Goal: Transaction & Acquisition: Purchase product/service

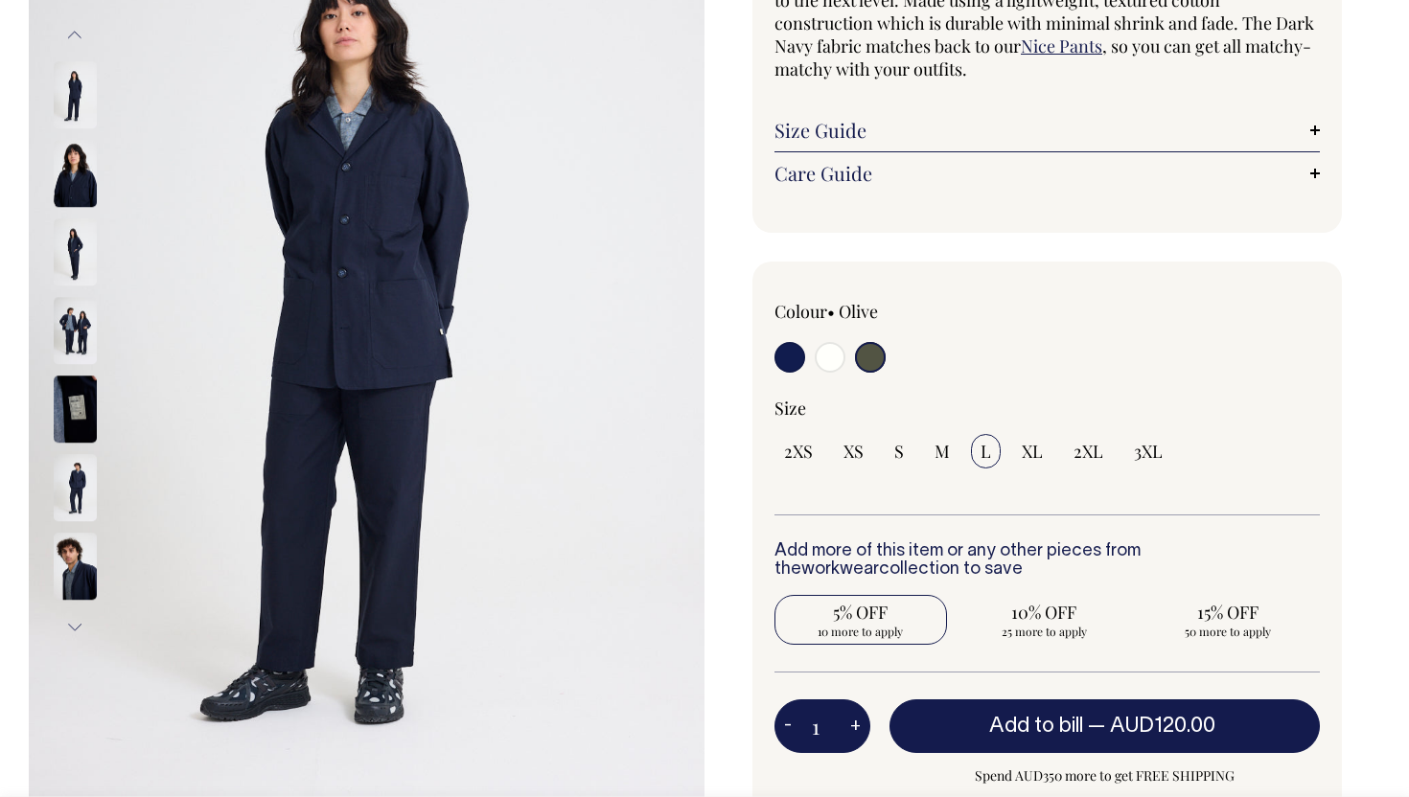
scroll to position [277, 0]
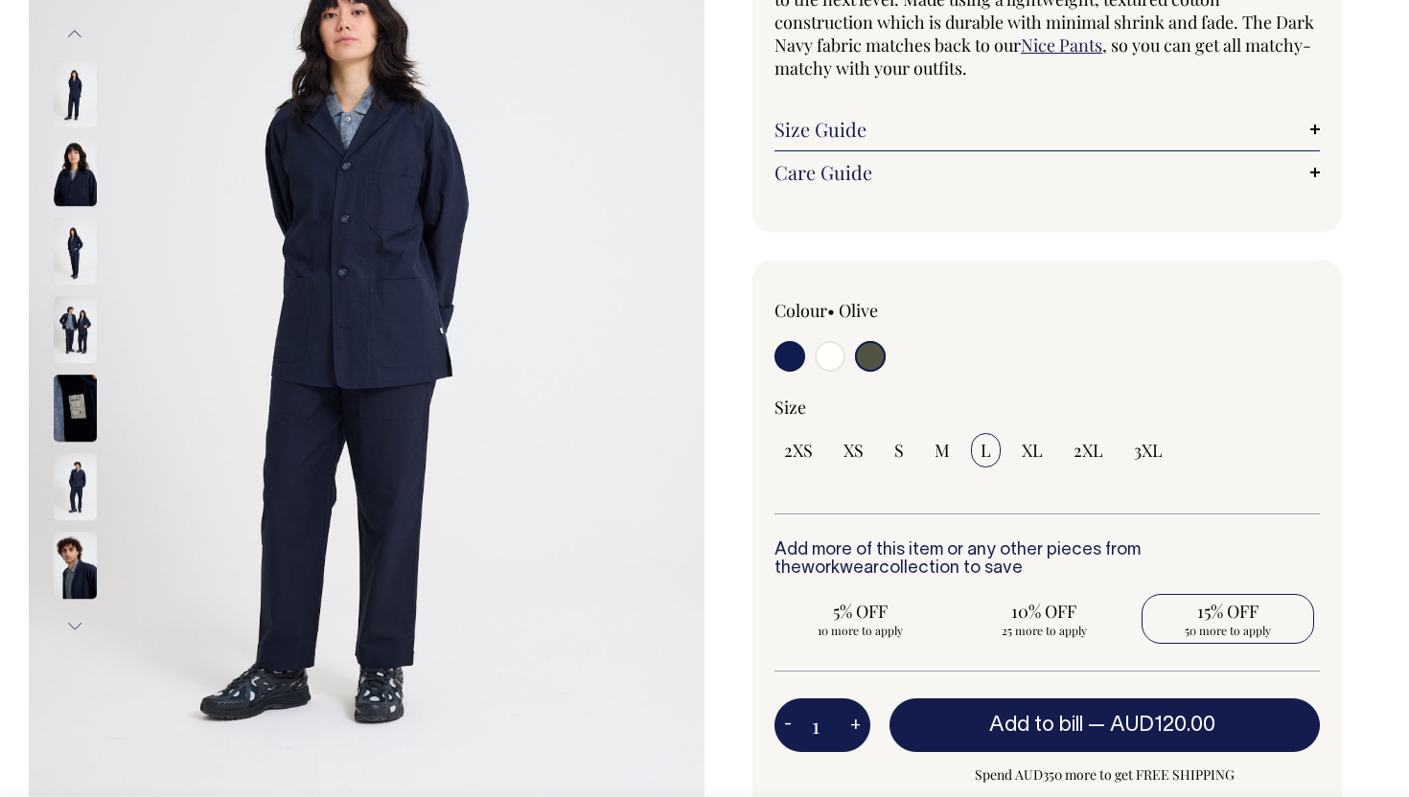
click at [1234, 613] on span "15% OFF" at bounding box center [1227, 611] width 153 height 23
click at [1234, 613] on input "15% OFF 50 more to apply" at bounding box center [1227, 619] width 173 height 50
radio input "true"
type input "50"
radio input "true"
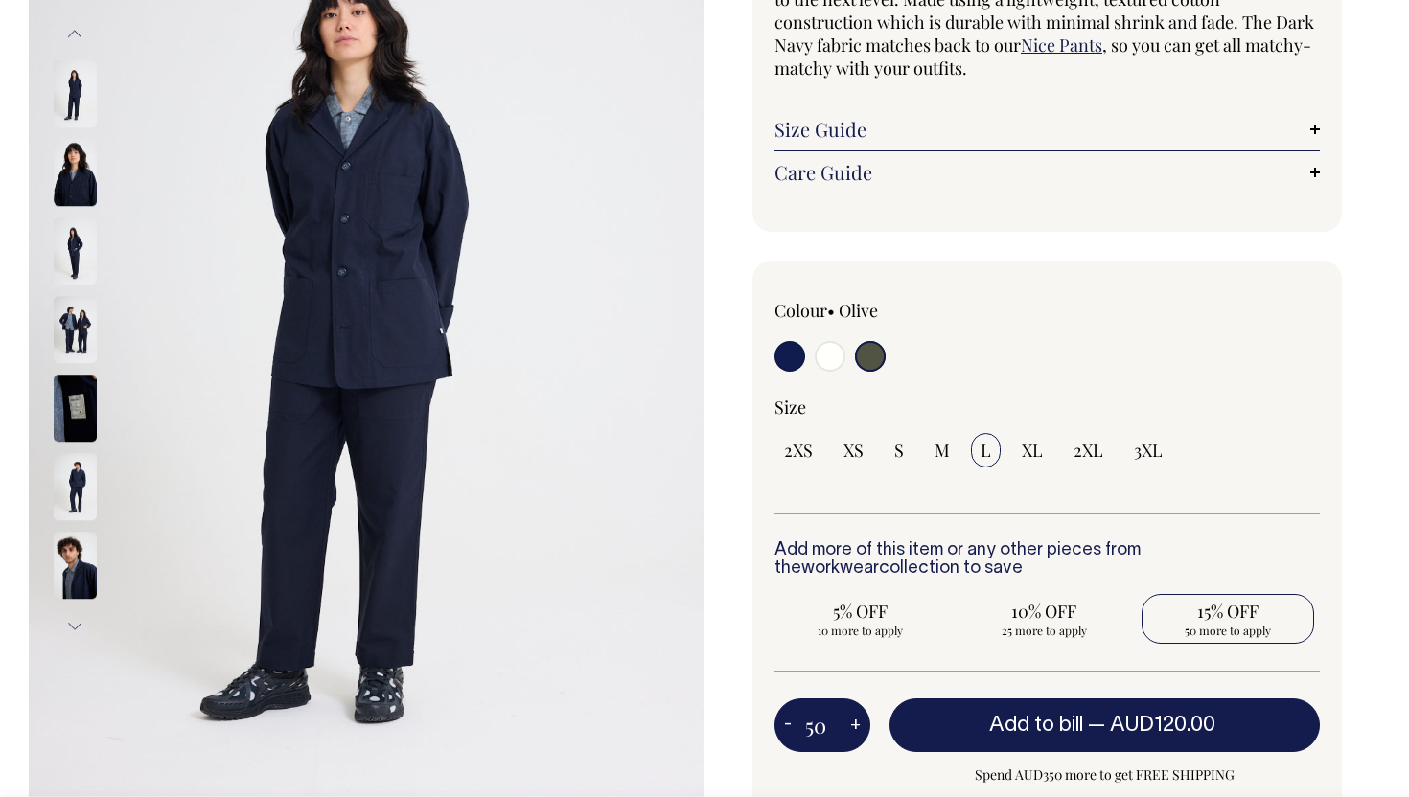
select select
type input "50"
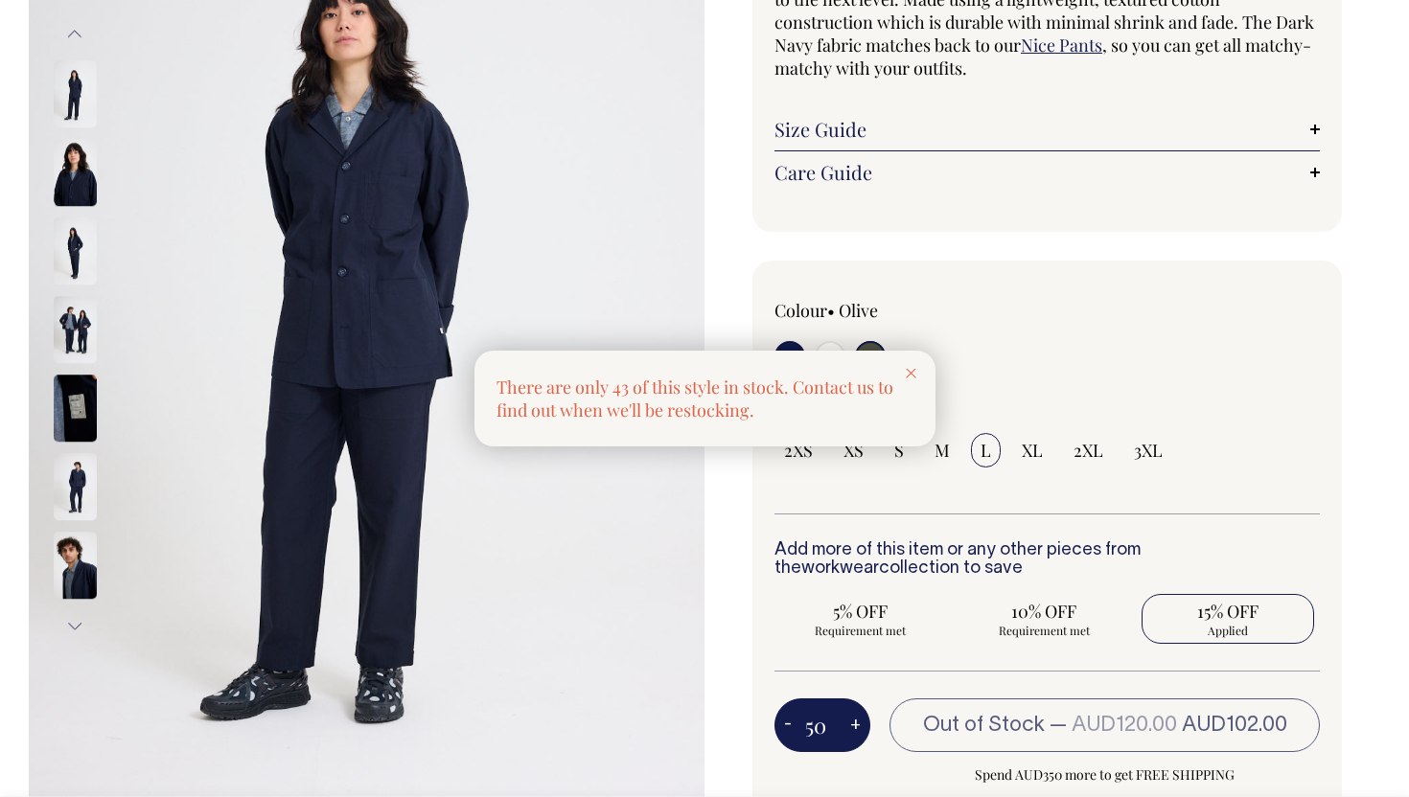
click at [916, 369] on div at bounding box center [911, 372] width 49 height 42
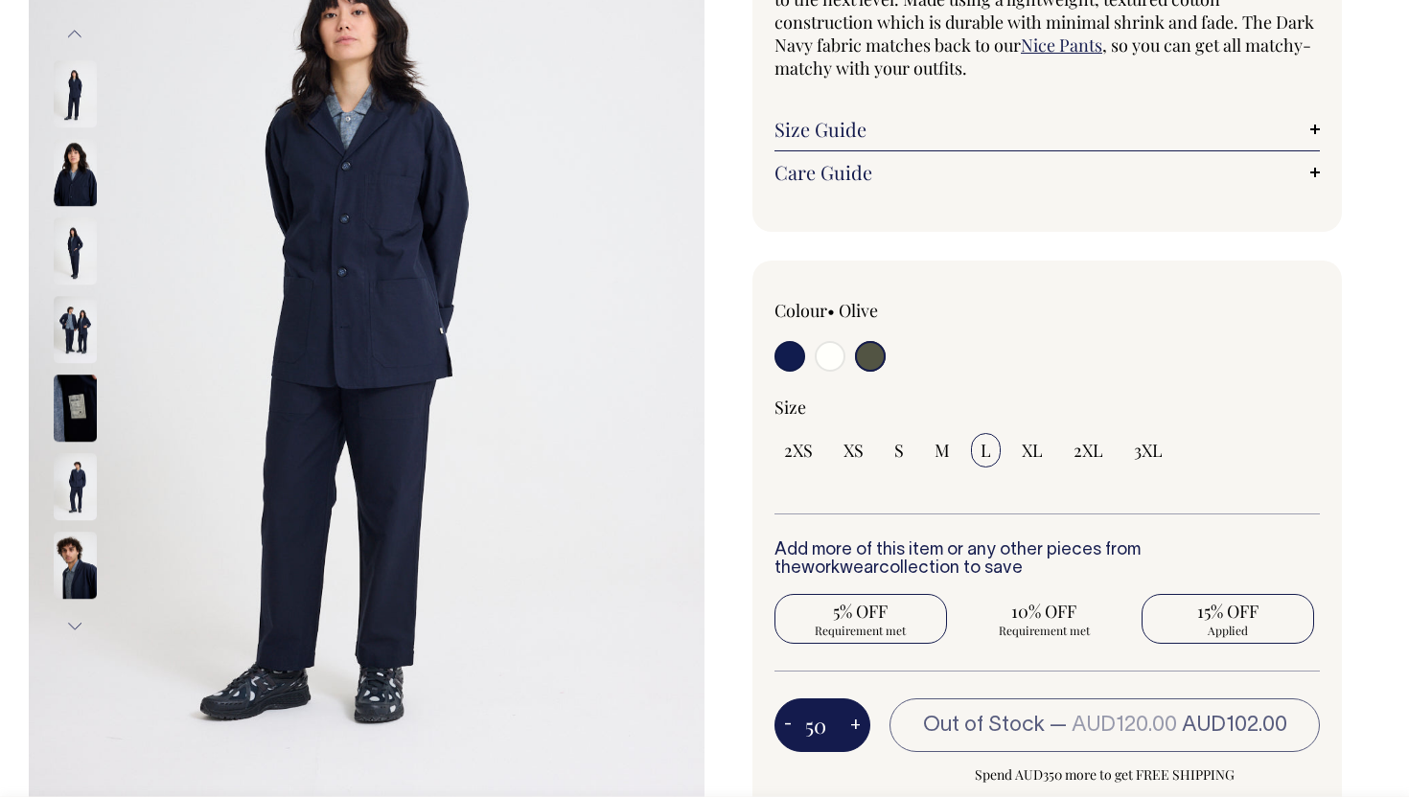
click at [865, 626] on span "Requirement met" at bounding box center [860, 630] width 153 height 15
click at [865, 626] on input "5% OFF Requirement met" at bounding box center [860, 619] width 173 height 50
radio input "true"
type input "10"
radio input "true"
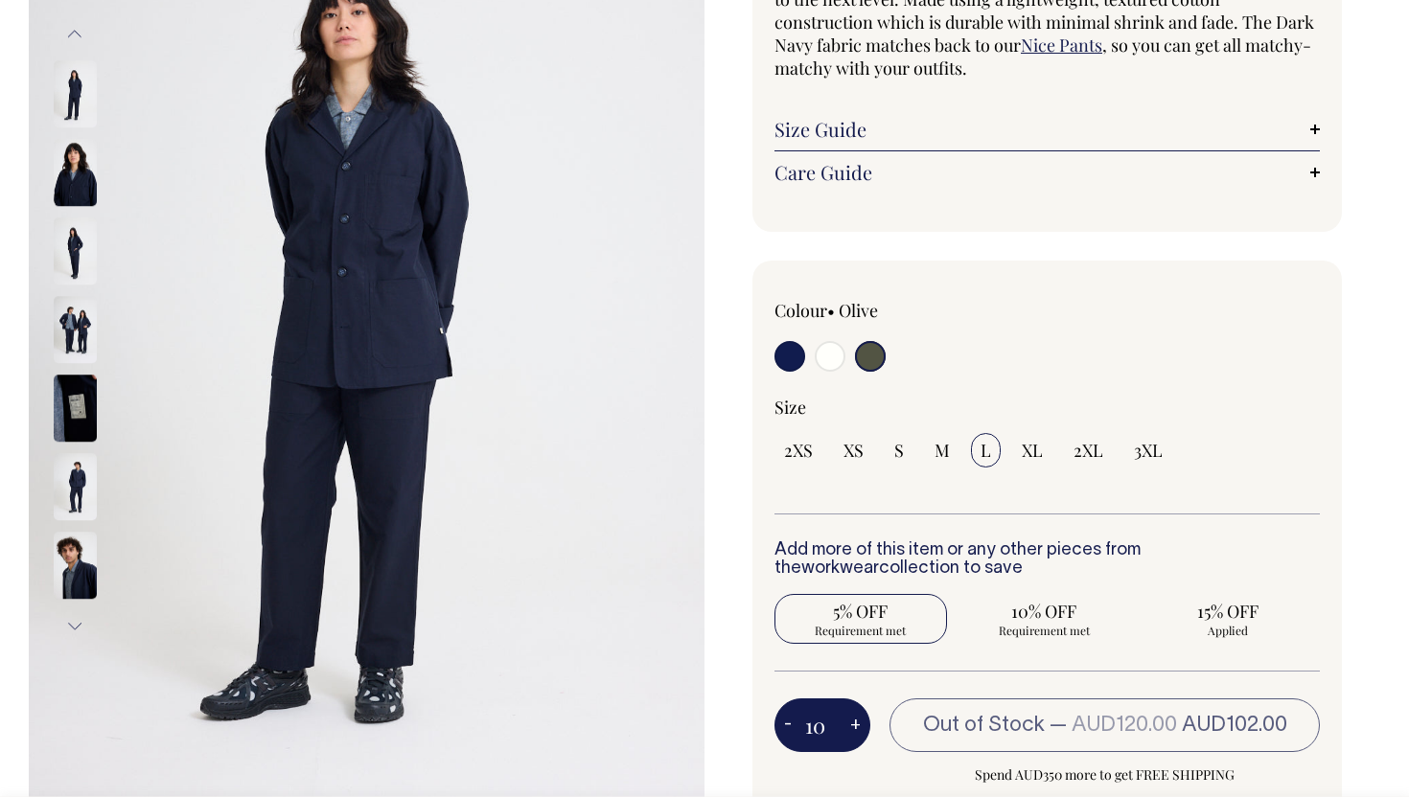
radio input "false"
select select
type input "10"
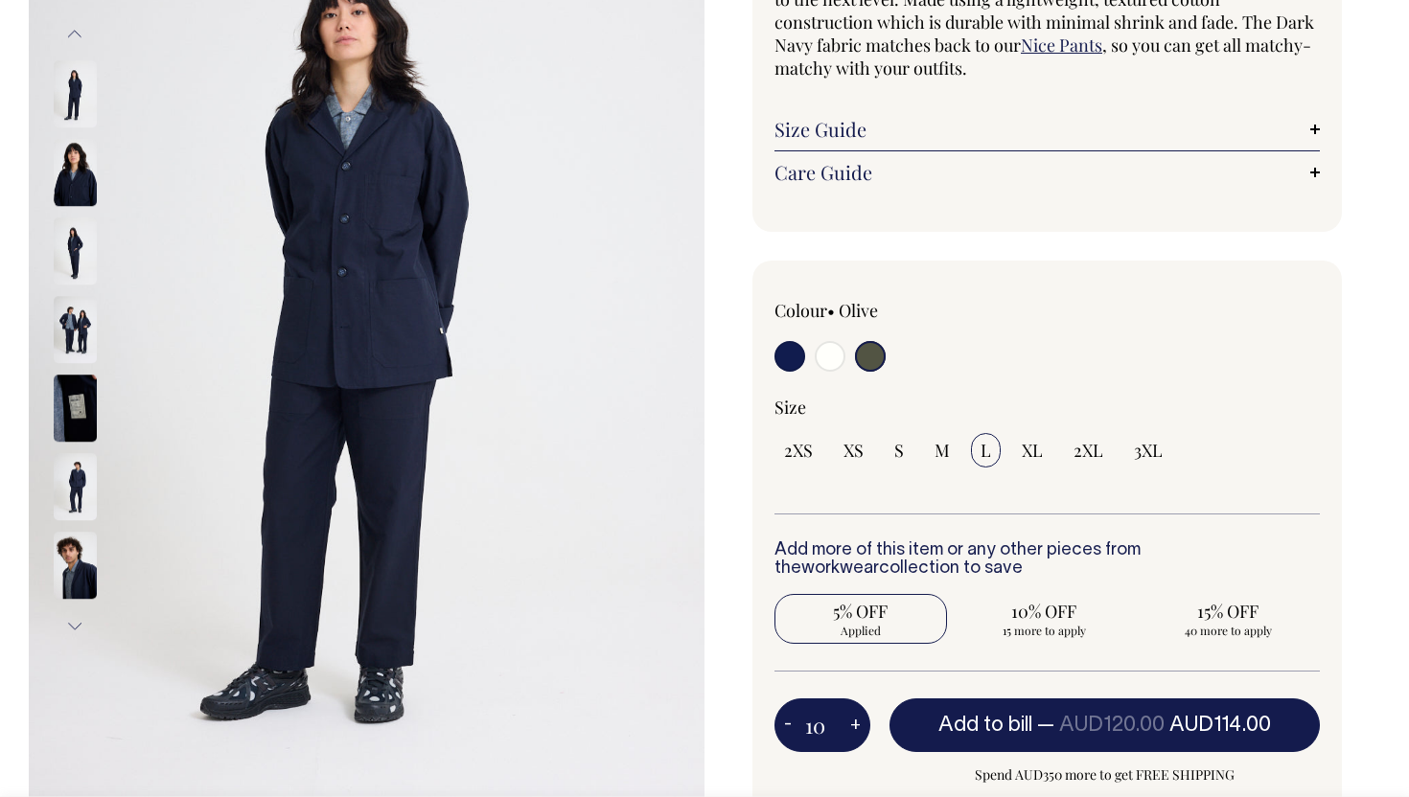
click at [794, 721] on button "-" at bounding box center [787, 725] width 27 height 38
type input "9"
radio input "false"
type input "9"
click at [794, 721] on button "-" at bounding box center [787, 725] width 27 height 38
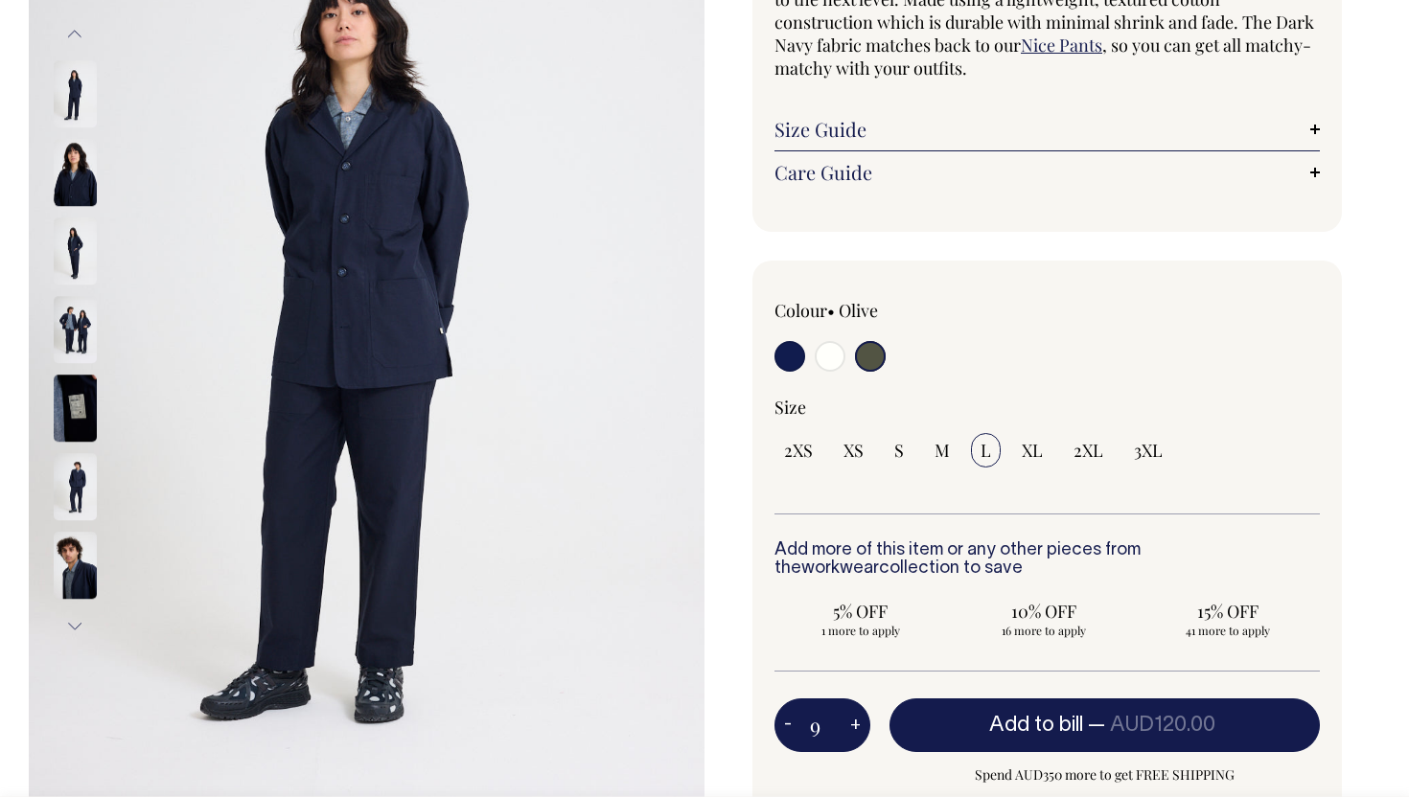
type input "8"
click at [794, 721] on button "-" at bounding box center [787, 725] width 27 height 38
type input "7"
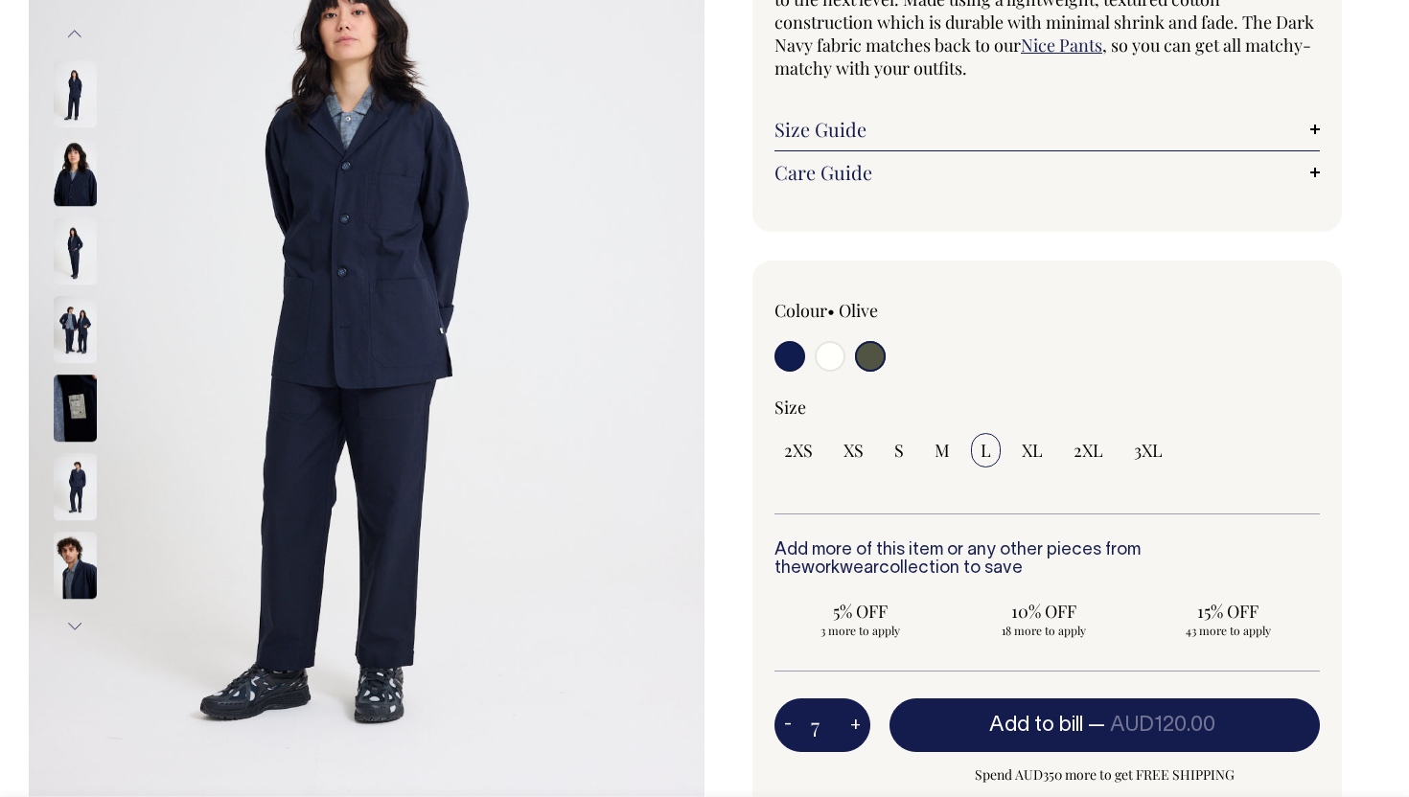
click at [794, 721] on button "-" at bounding box center [787, 725] width 27 height 38
type input "6"
click at [794, 721] on button "-" at bounding box center [787, 725] width 27 height 38
type input "5"
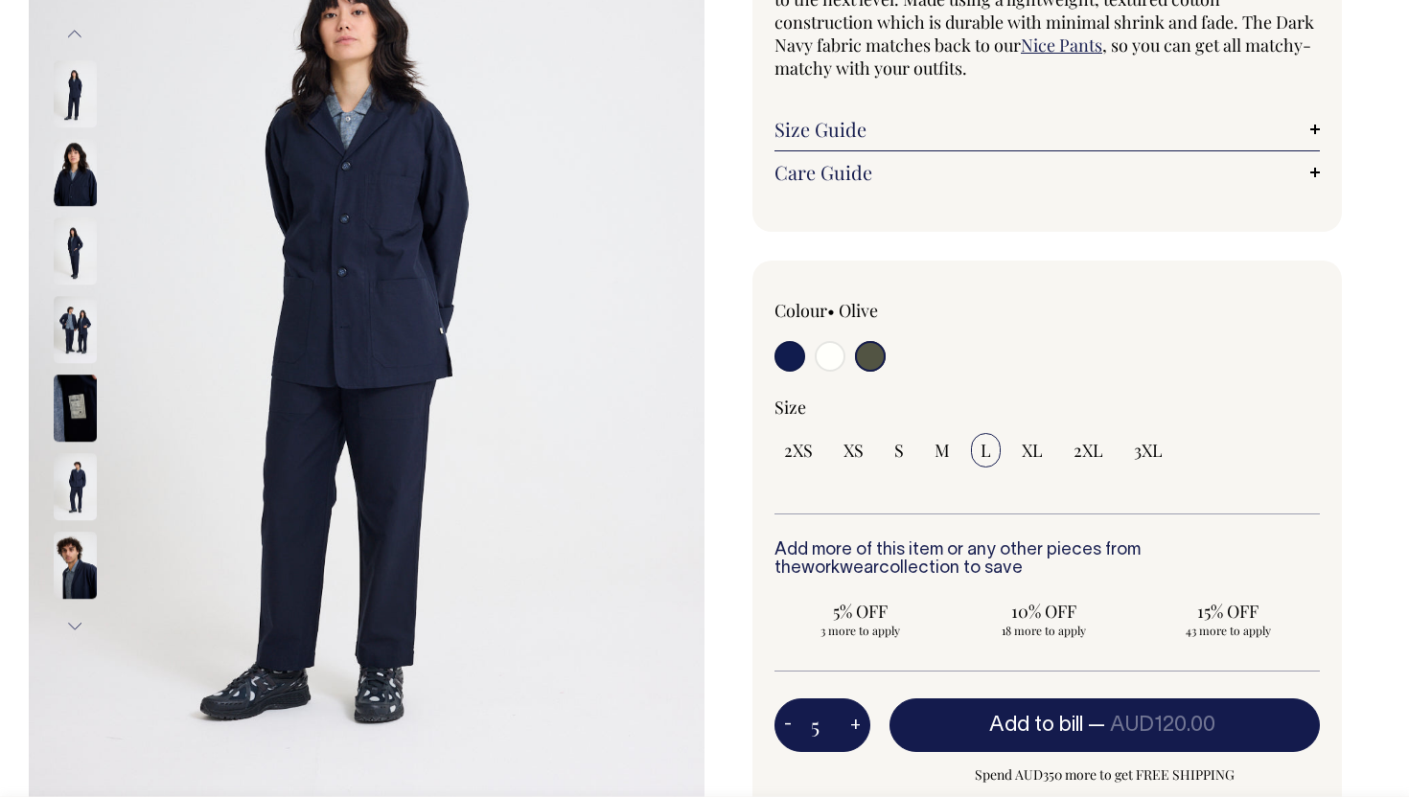
type input "5"
click at [794, 721] on button "-" at bounding box center [787, 725] width 27 height 38
type input "4"
click at [794, 721] on button "-" at bounding box center [787, 725] width 27 height 38
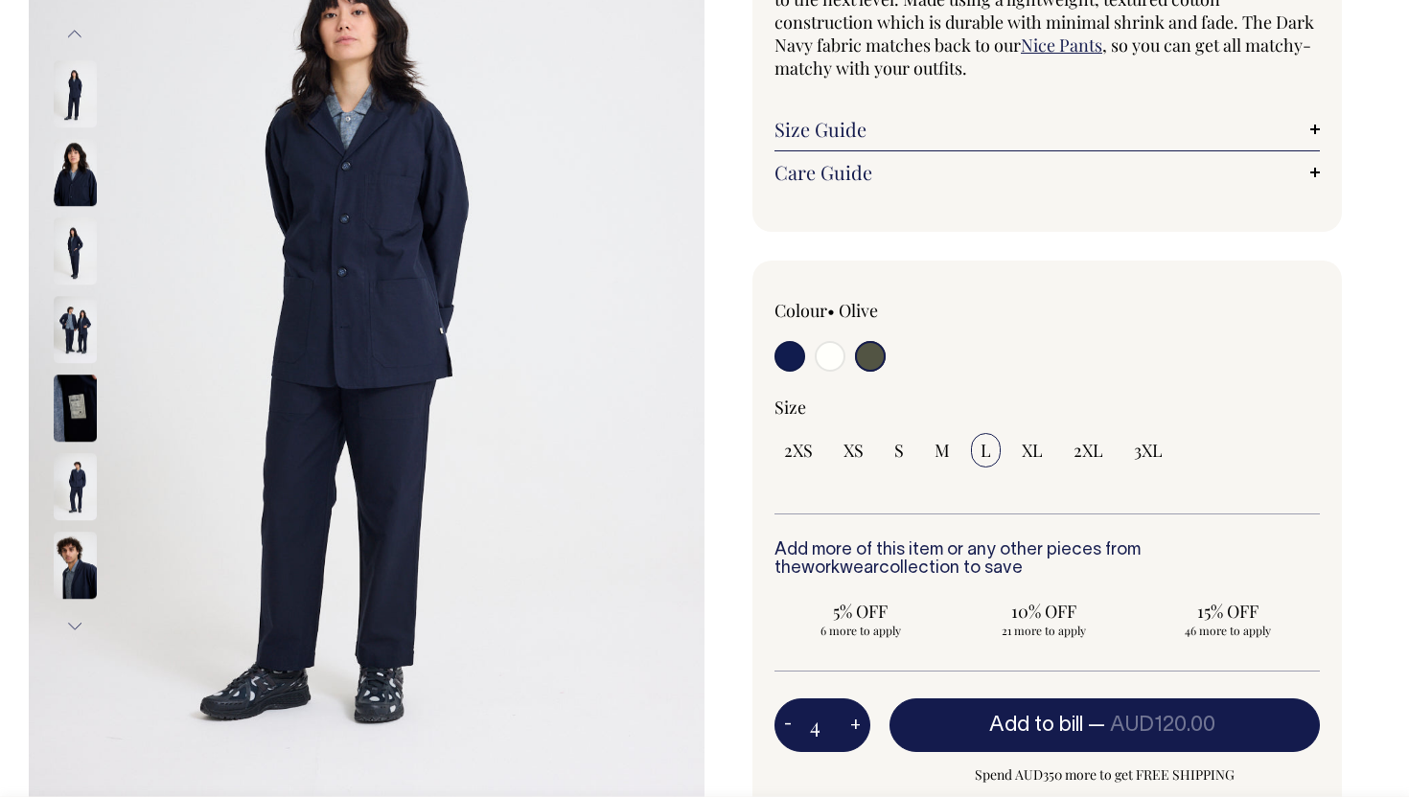
type input "3"
click at [794, 721] on button "-" at bounding box center [787, 725] width 27 height 38
type input "2"
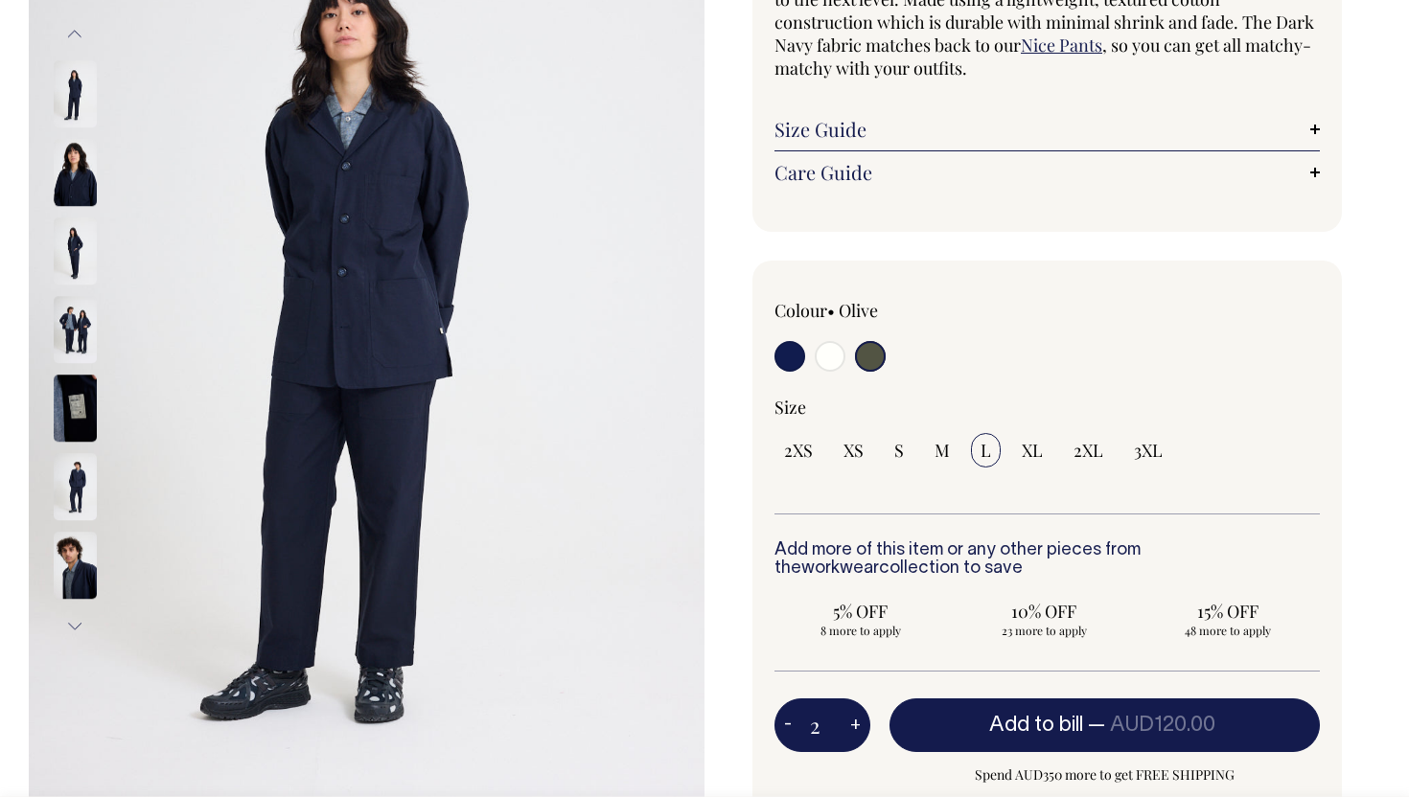
click at [794, 721] on button "-" at bounding box center [787, 725] width 27 height 38
type input "1"
click at [794, 721] on button "-" at bounding box center [787, 725] width 27 height 38
click at [864, 367] on input "radio" at bounding box center [870, 356] width 31 height 31
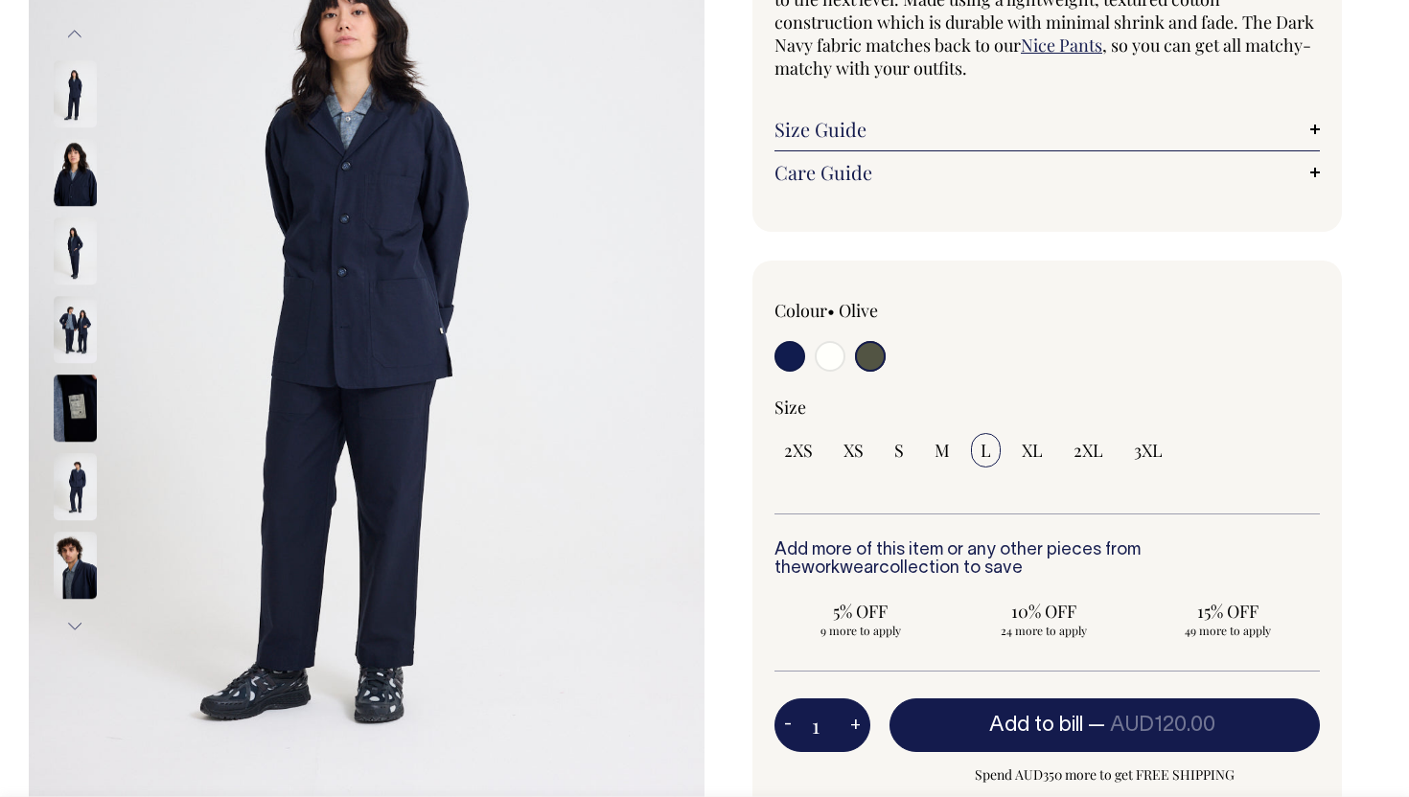
click at [839, 363] on input "radio" at bounding box center [830, 356] width 31 height 31
radio input "true"
select select "Off-White"
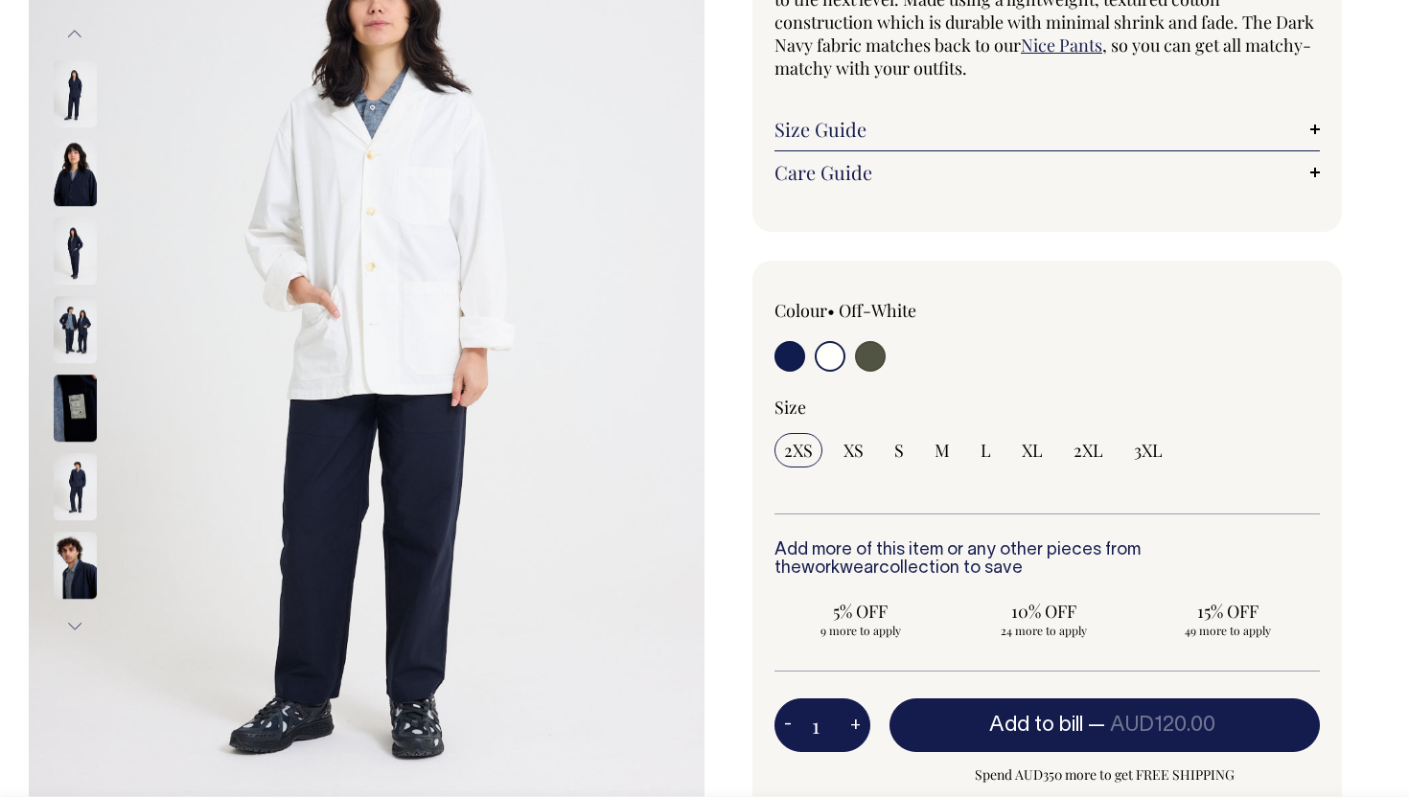
click at [826, 361] on input "radio" at bounding box center [830, 356] width 31 height 31
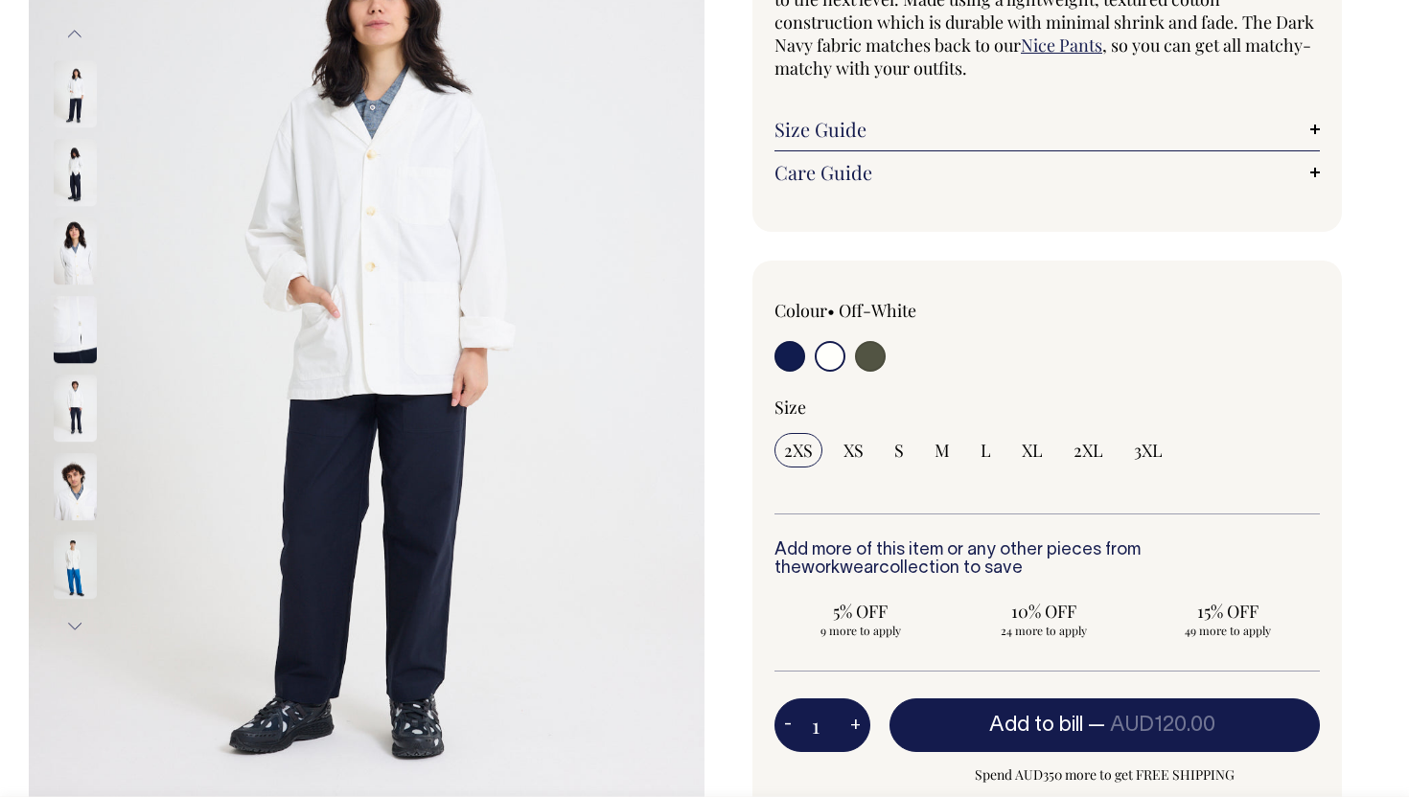
click at [879, 370] on label at bounding box center [870, 358] width 31 height 35
click at [879, 370] on input "radio" at bounding box center [870, 356] width 31 height 31
radio input "true"
select select "Olive"
